Goal: Task Accomplishment & Management: Use online tool/utility

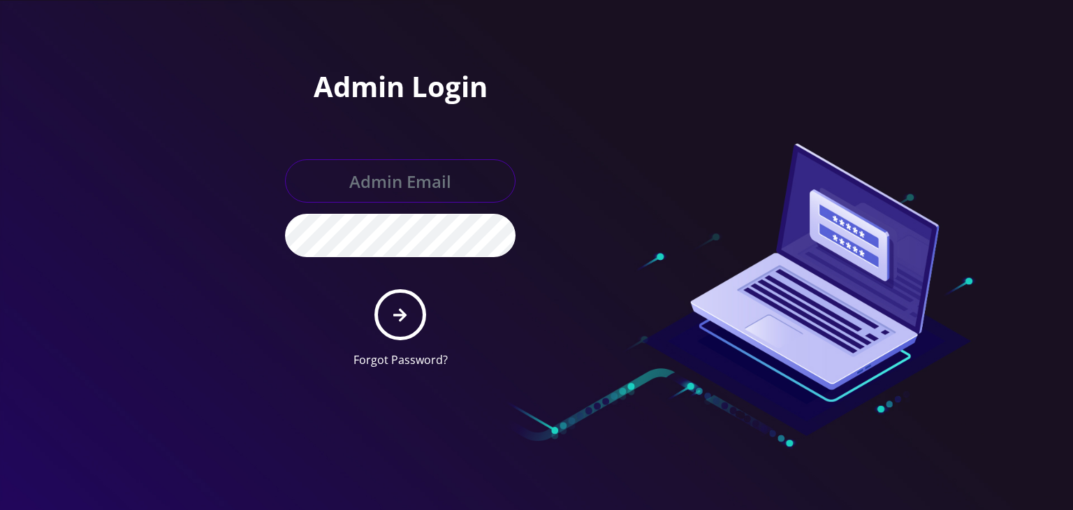
type input "[PERSON_NAME][EMAIL_ADDRESS][DOMAIN_NAME]"
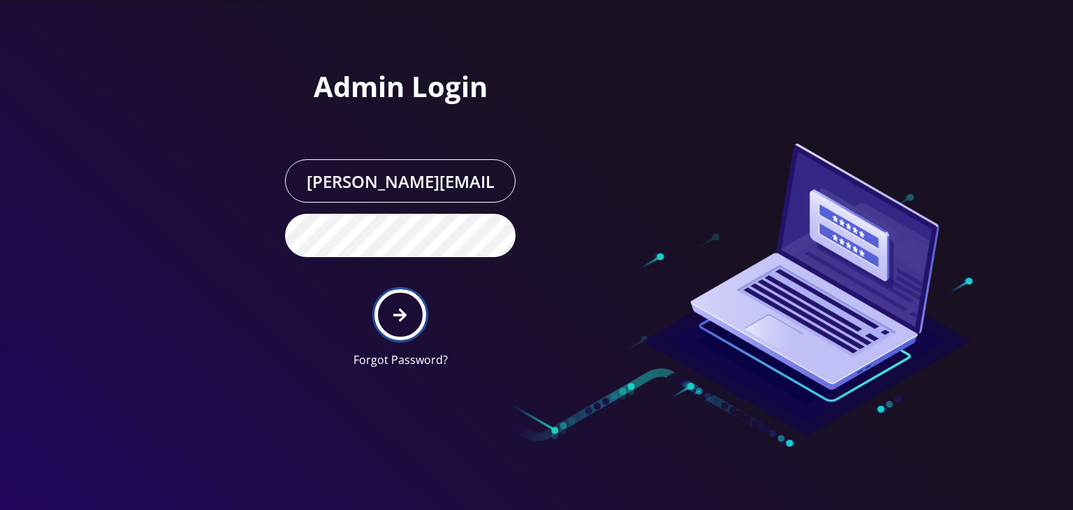
click at [402, 307] on icon "submit" at bounding box center [399, 314] width 13 height 15
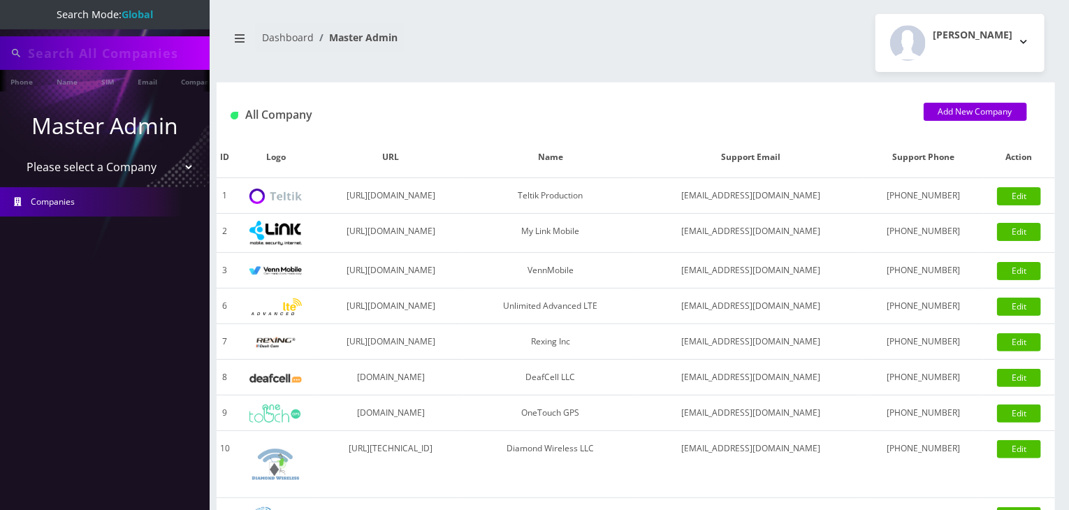
click at [126, 165] on select "Please select a Company Teltik Production My Link Mobile VennMobile Unlimited A…" at bounding box center [105, 167] width 178 height 27
type input "[PERSON_NAME]"
select select "13"
click at [16, 155] on select "Please select a Company Teltik Production My Link Mobile VennMobile Unlimited A…" at bounding box center [105, 168] width 178 height 27
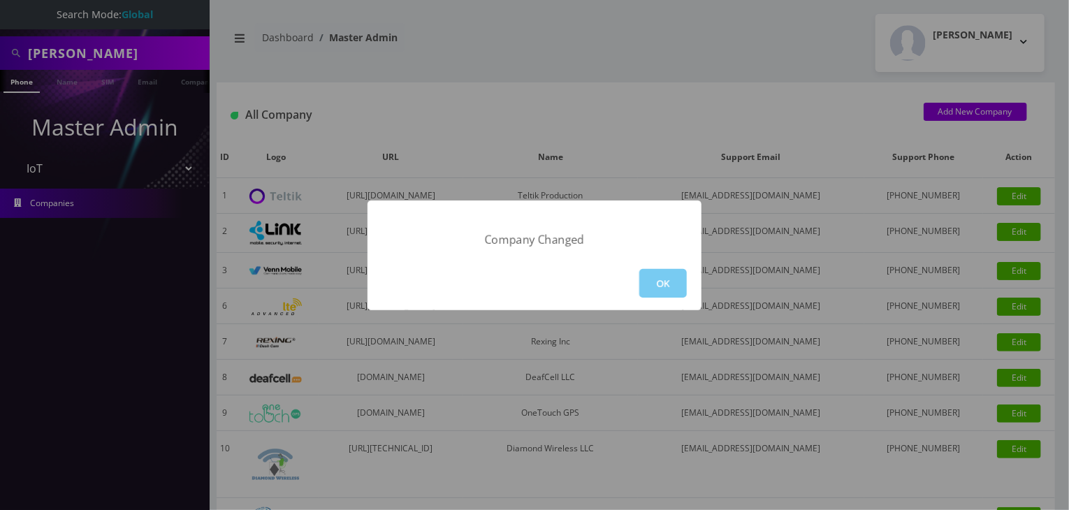
click at [650, 286] on button "OK" at bounding box center [662, 283] width 47 height 29
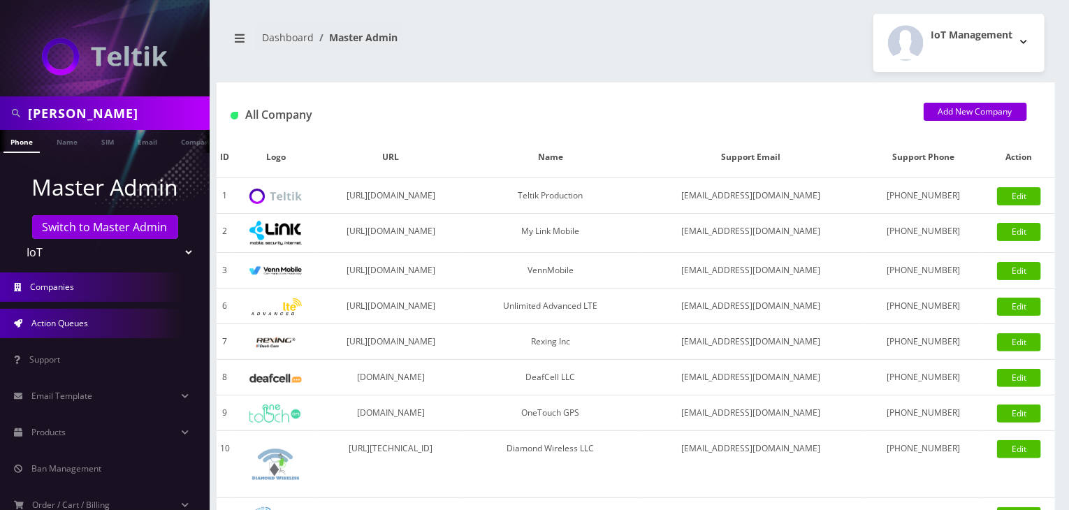
click at [79, 328] on link "Action Queues" at bounding box center [105, 323] width 210 height 29
